Goal: Navigation & Orientation: Find specific page/section

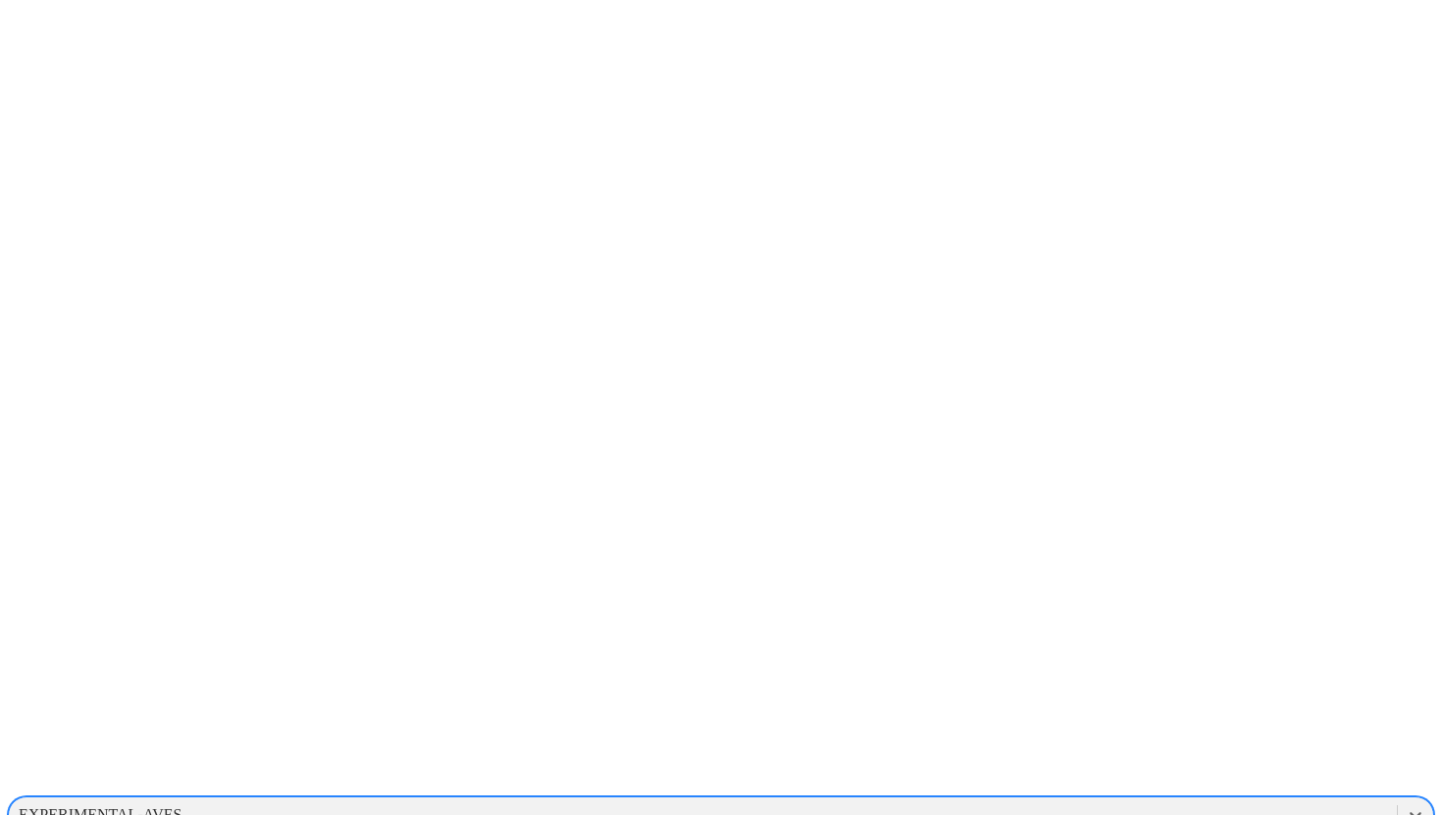
scroll to position [1159, 0]
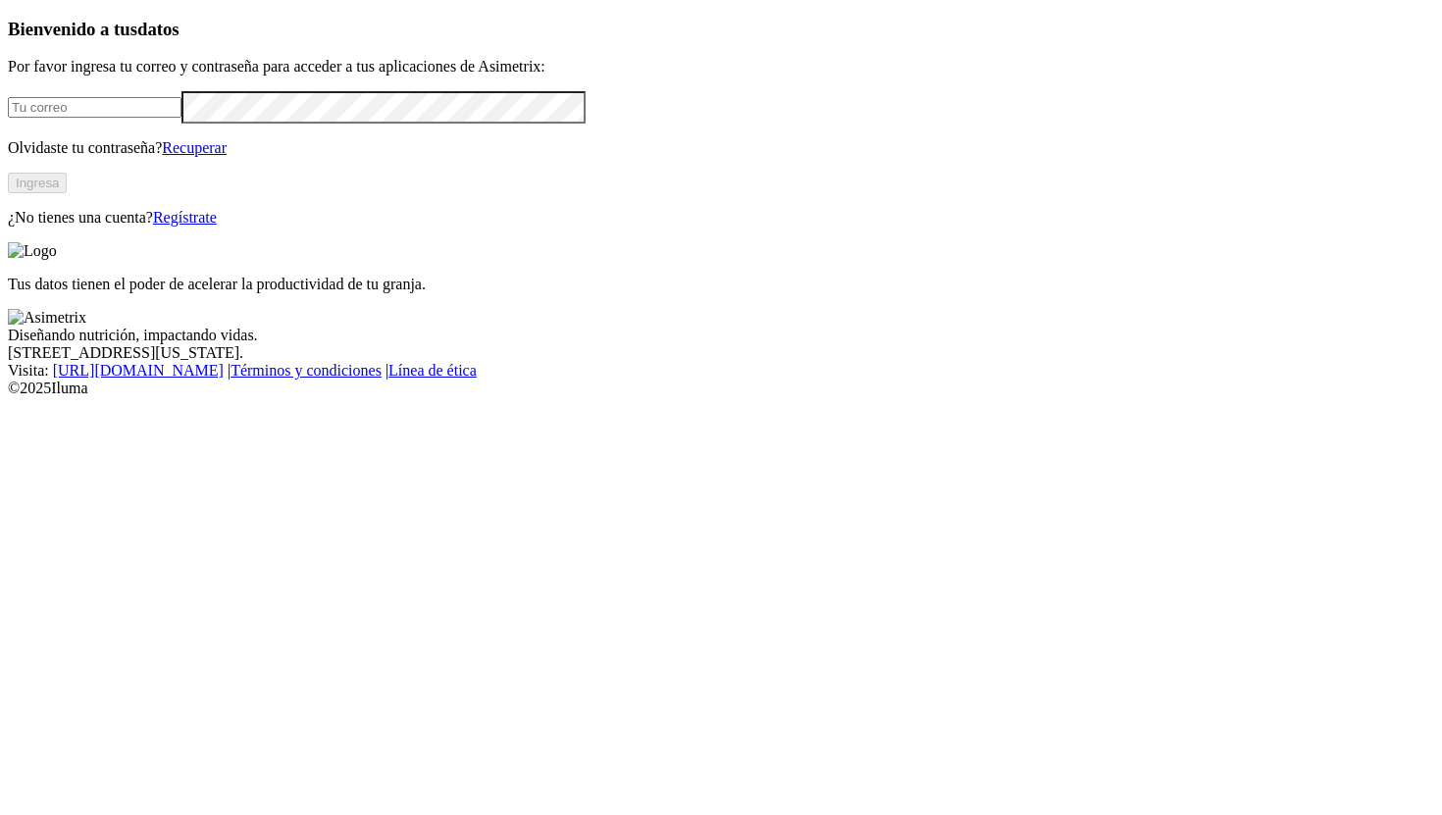
click at [182, 118] on input "email" at bounding box center [95, 107] width 174 height 21
type input "[PERSON_NAME][EMAIL_ADDRESS][PERSON_NAME][DOMAIN_NAME]"
click at [67, 193] on button "Ingresa" at bounding box center [37, 183] width 59 height 21
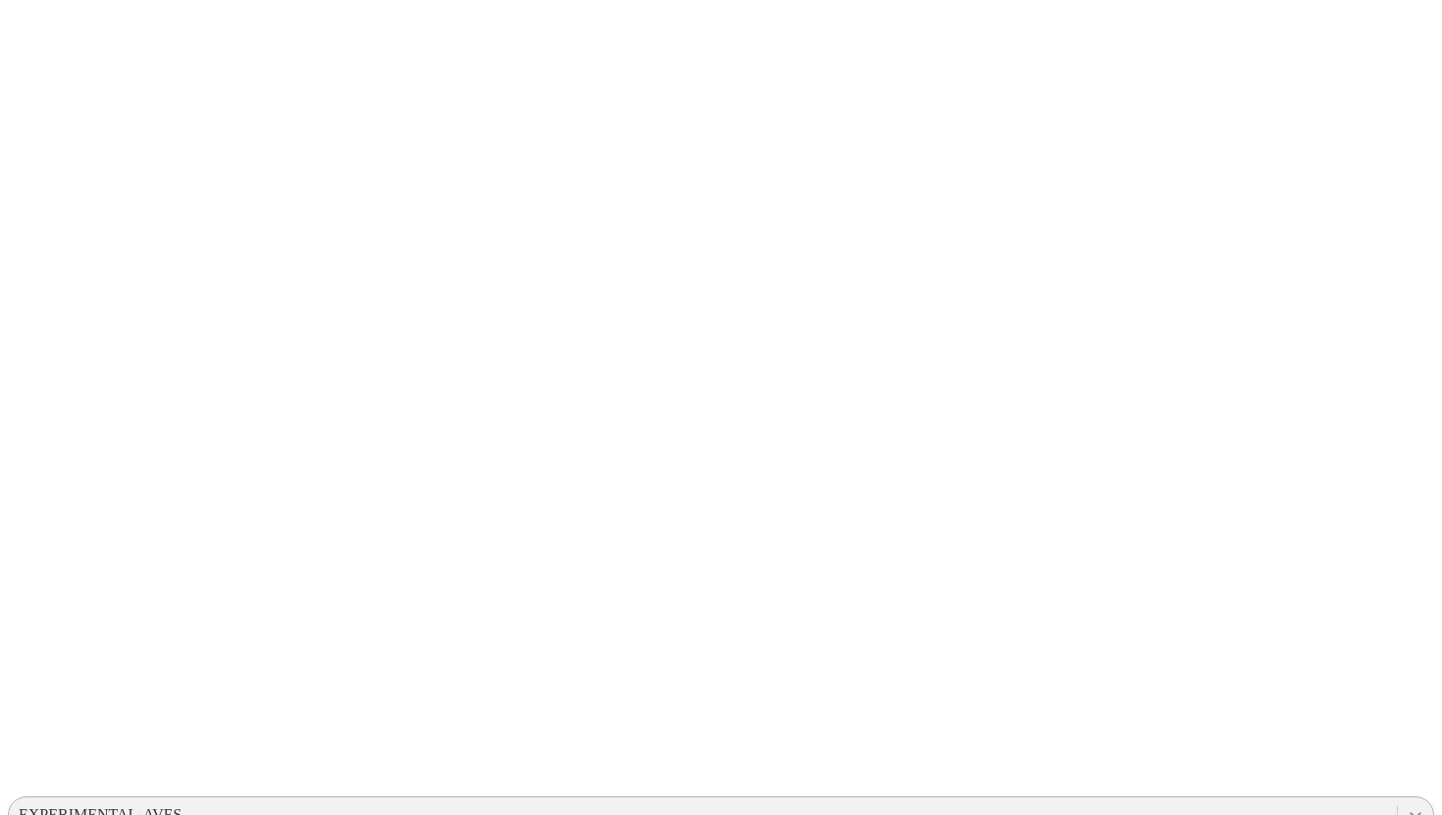
click at [1406, 805] on icon at bounding box center [1416, 815] width 20 height 20
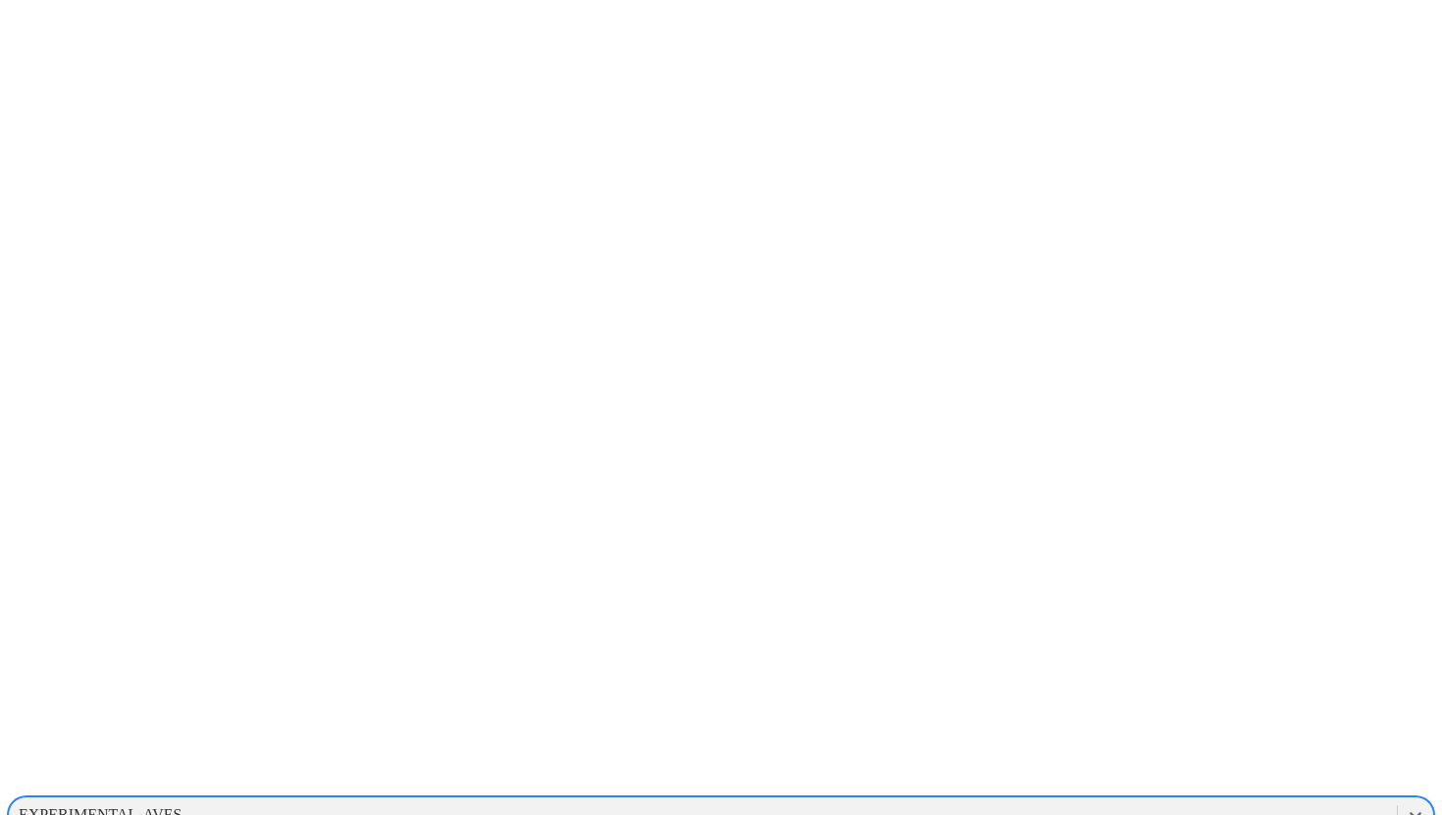
scroll to position [1282, 0]
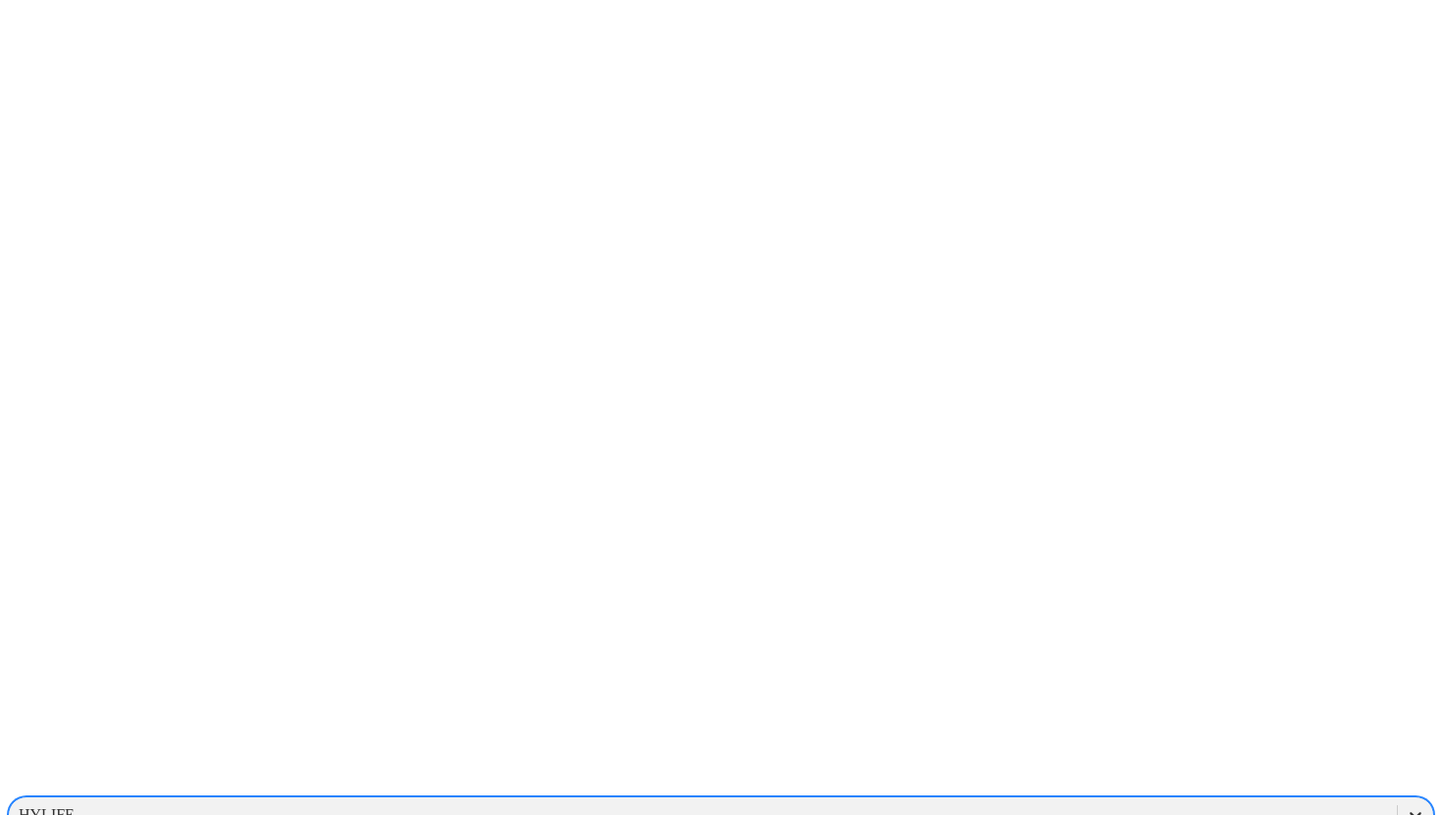
click at [1410, 812] on icon at bounding box center [1416, 815] width 12 height 7
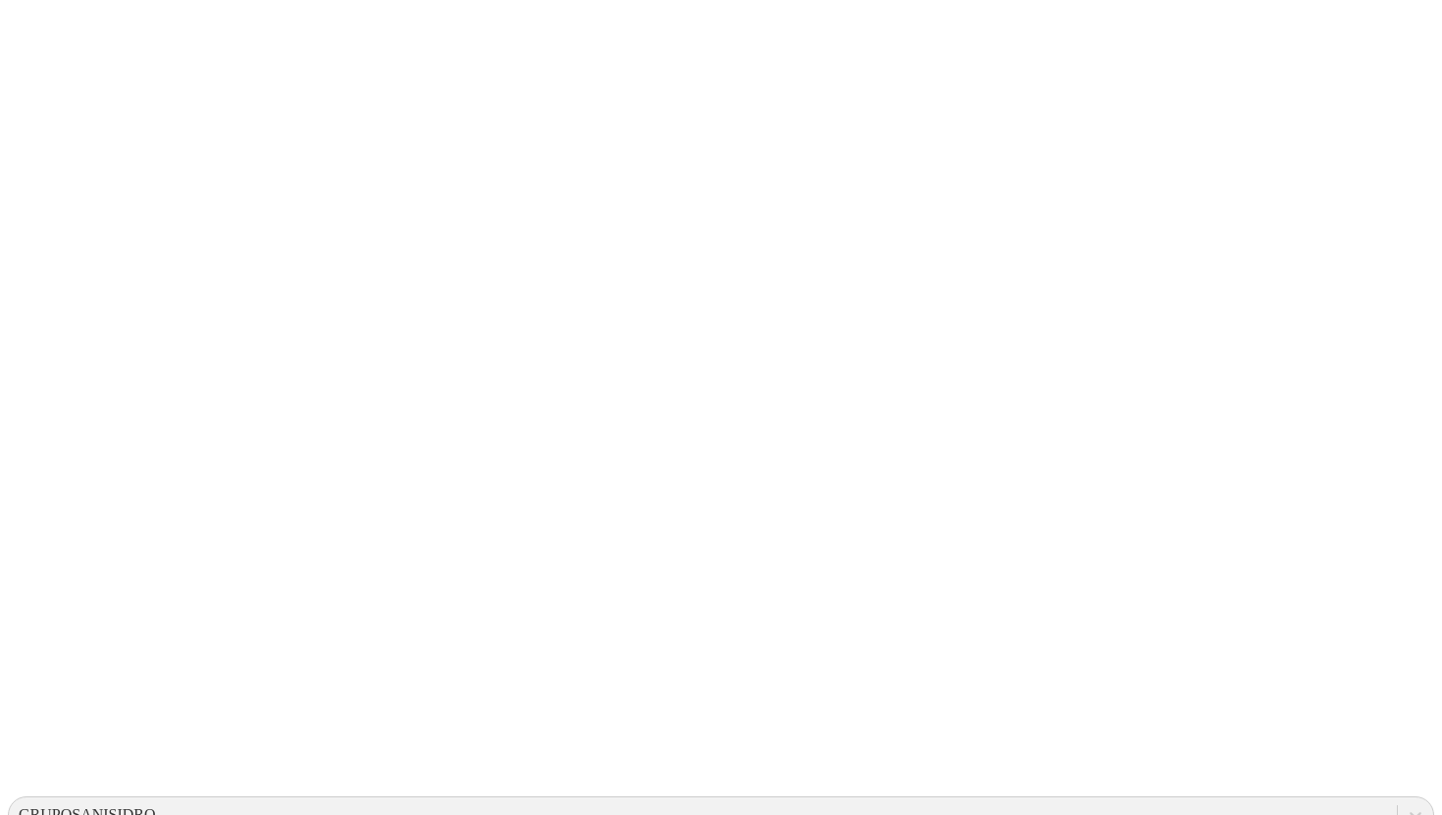
click at [1406, 805] on icon at bounding box center [1416, 815] width 20 height 20
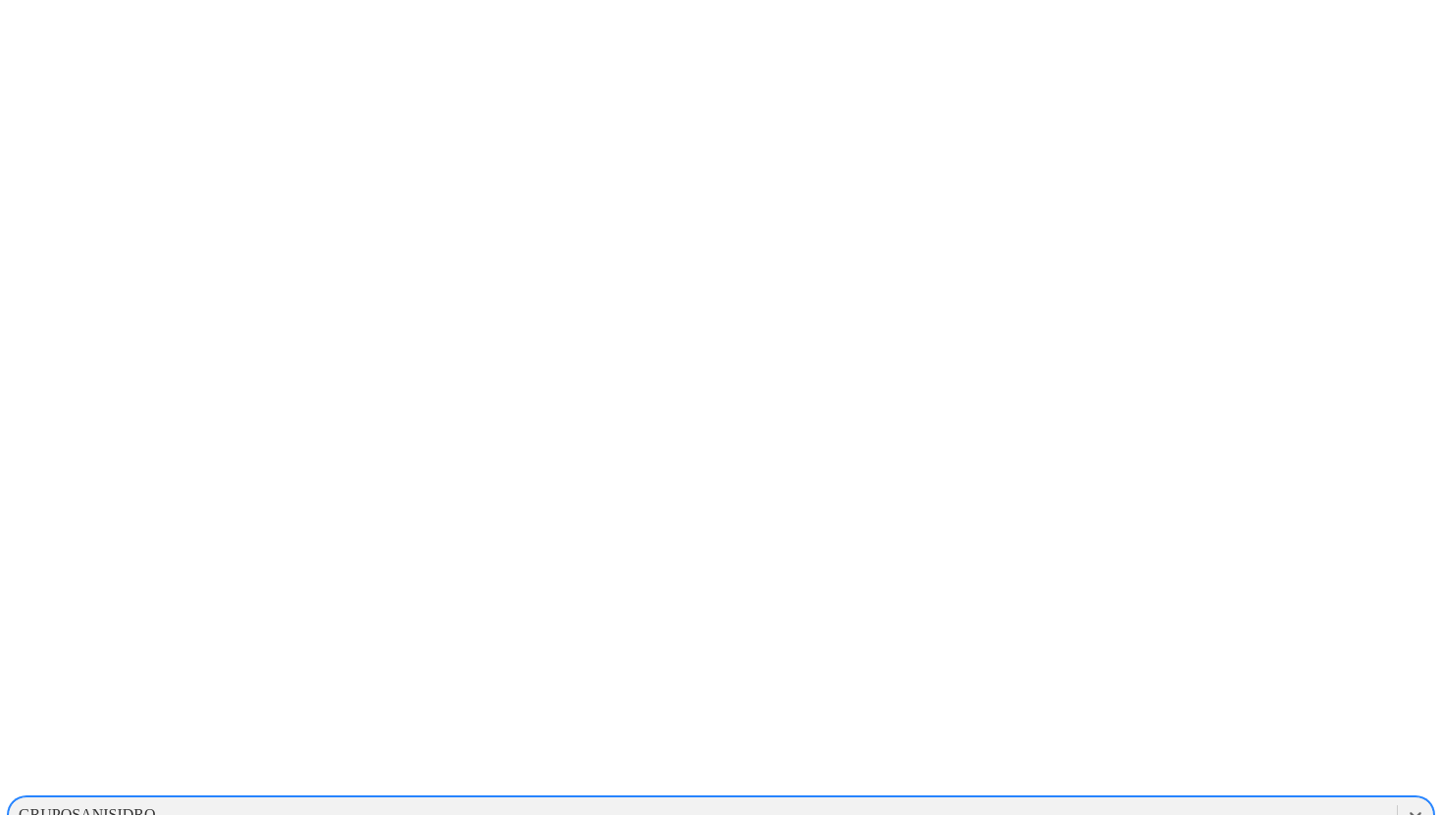
scroll to position [2125, 0]
click at [1188, 732] on div "PROCCER" at bounding box center [721, 748] width 1427 height 33
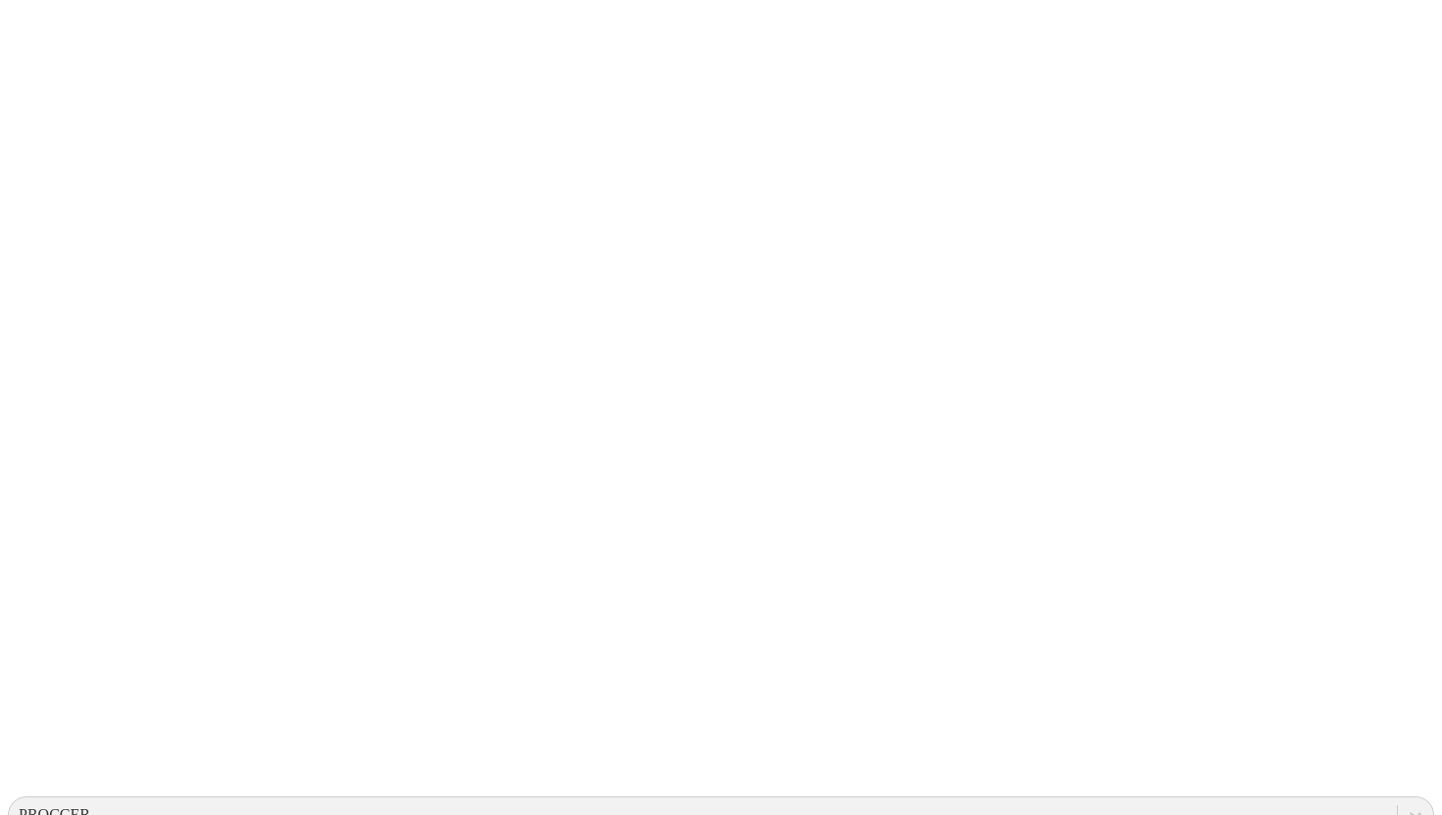
click at [1406, 805] on icon at bounding box center [1416, 815] width 20 height 20
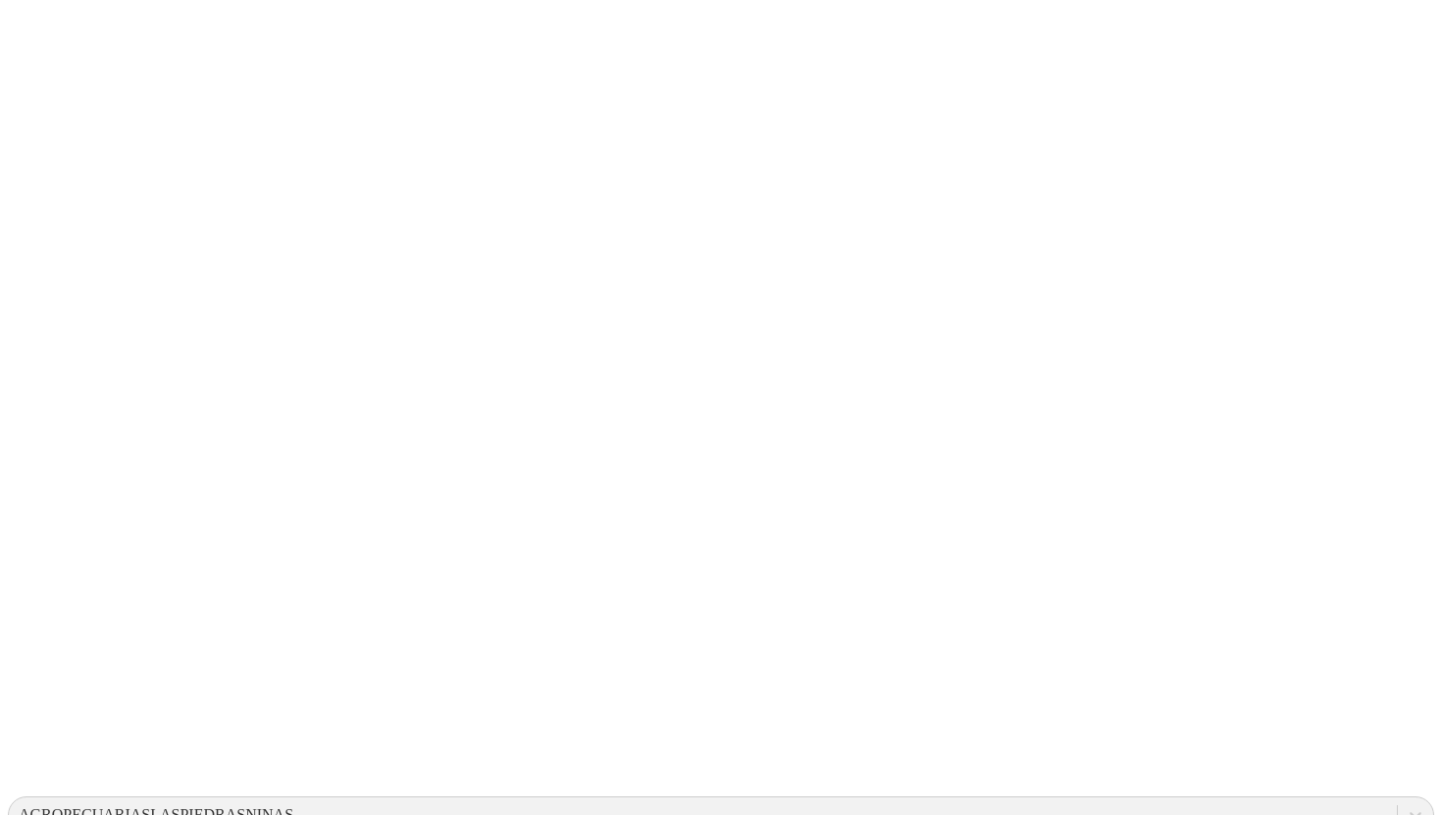
click at [1406, 805] on icon at bounding box center [1416, 815] width 20 height 20
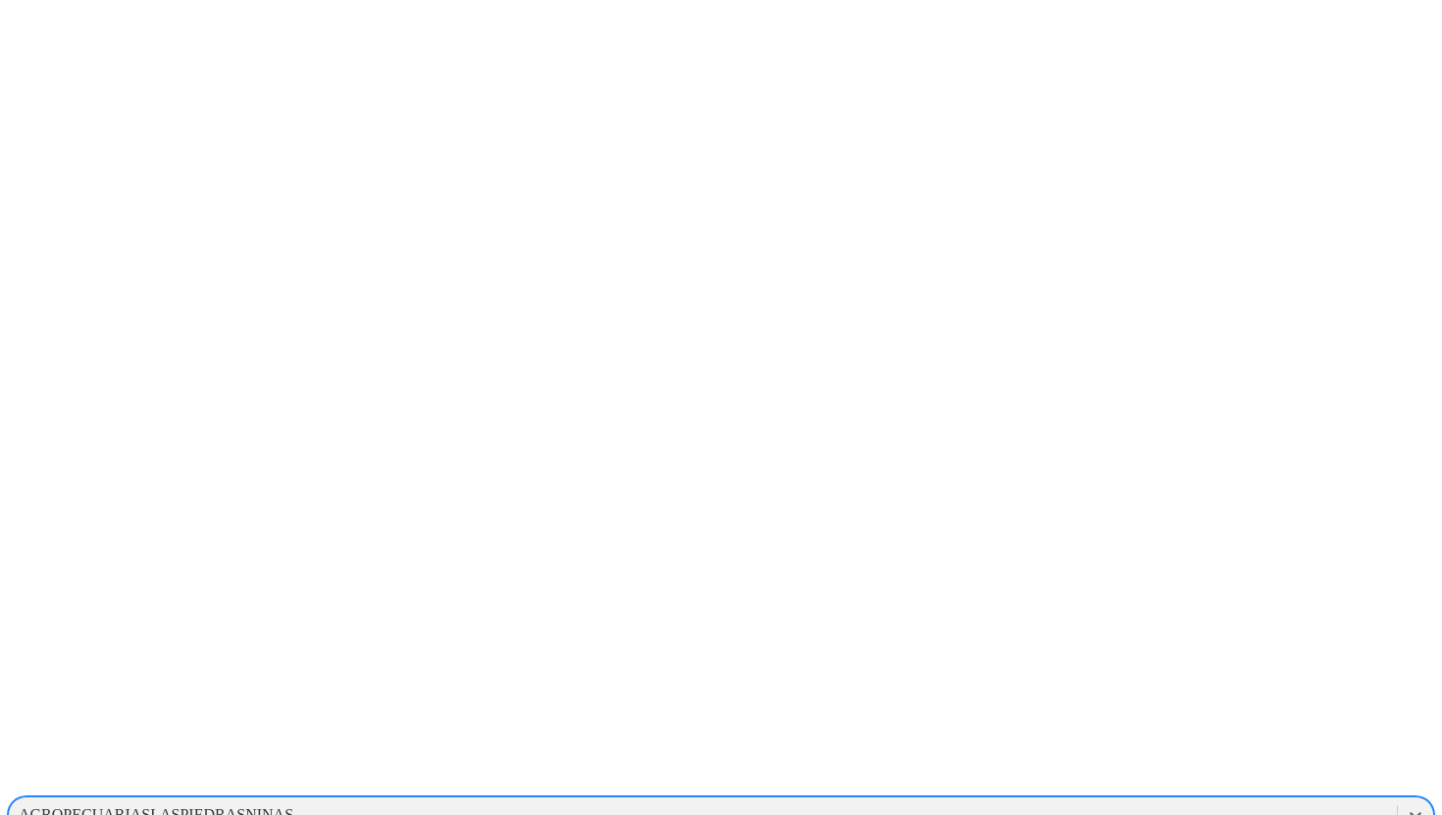
scroll to position [107, 0]
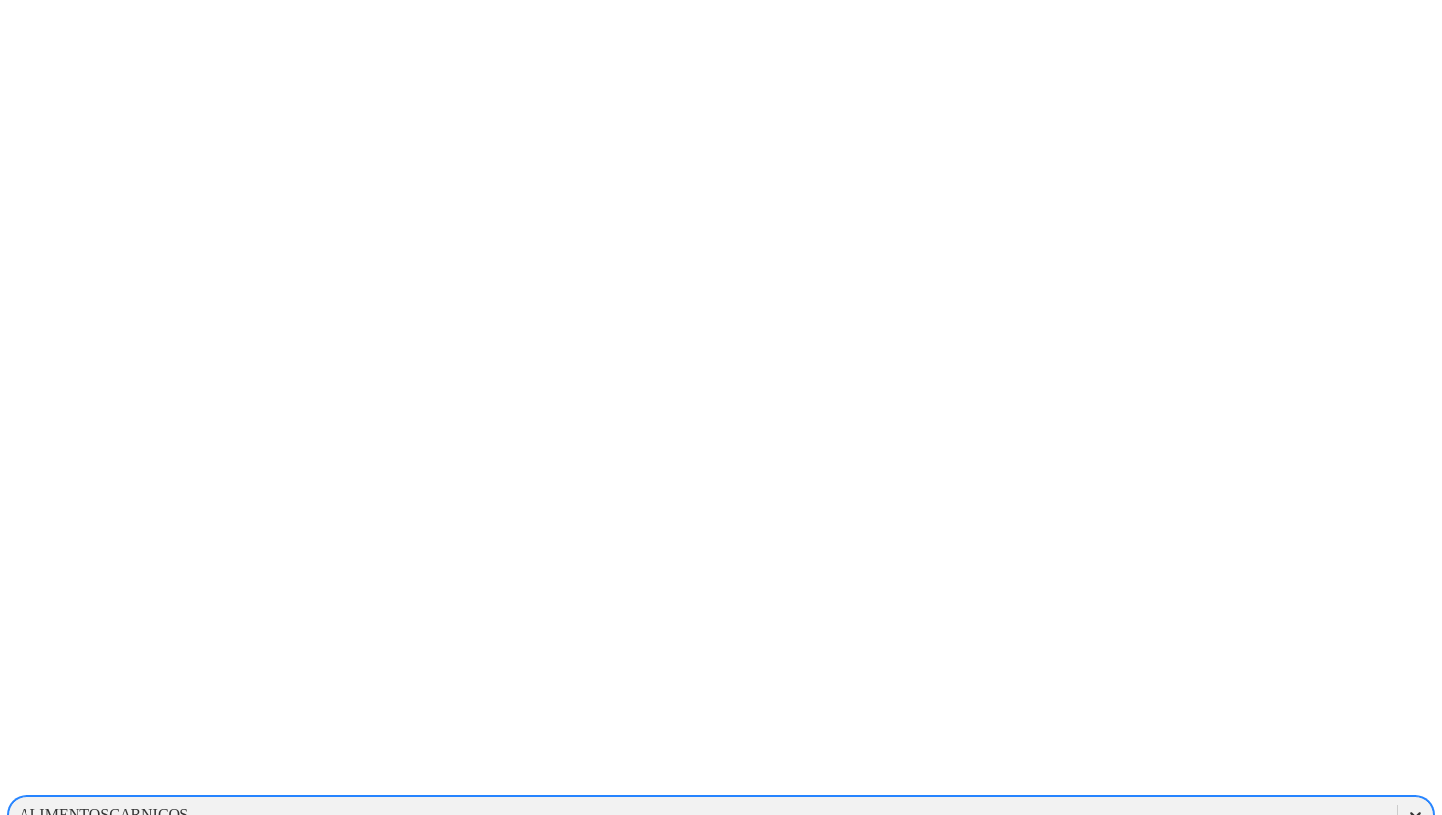
click at [1406, 805] on icon at bounding box center [1416, 815] width 20 height 20
